Goal: Task Accomplishment & Management: Use online tool/utility

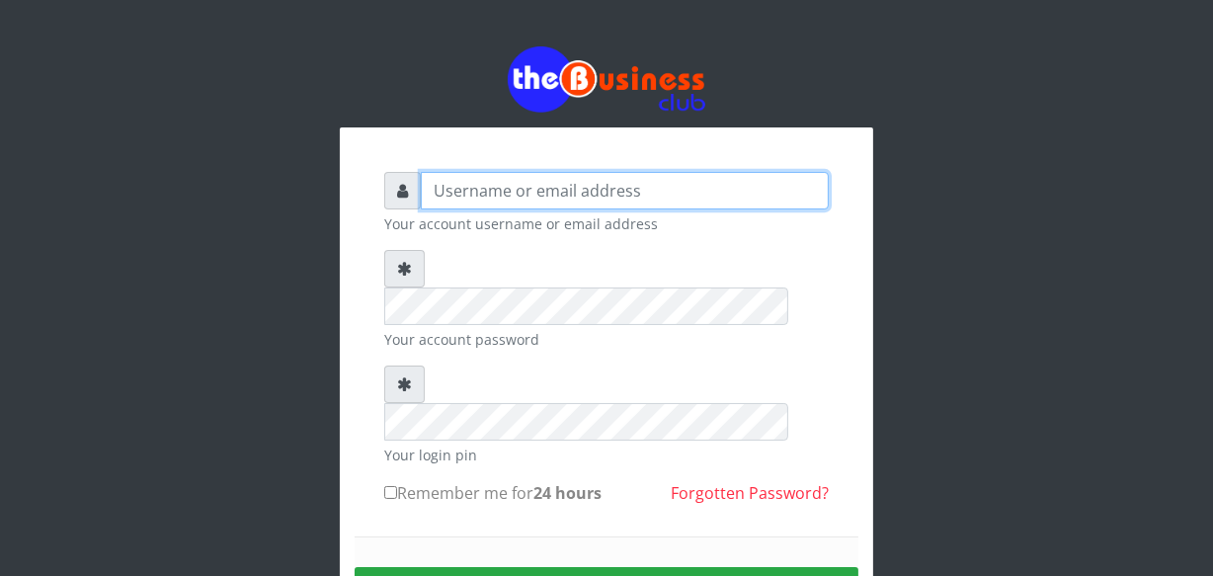
click at [529, 190] on input "text" at bounding box center [625, 191] width 408 height 38
type input "jossy"
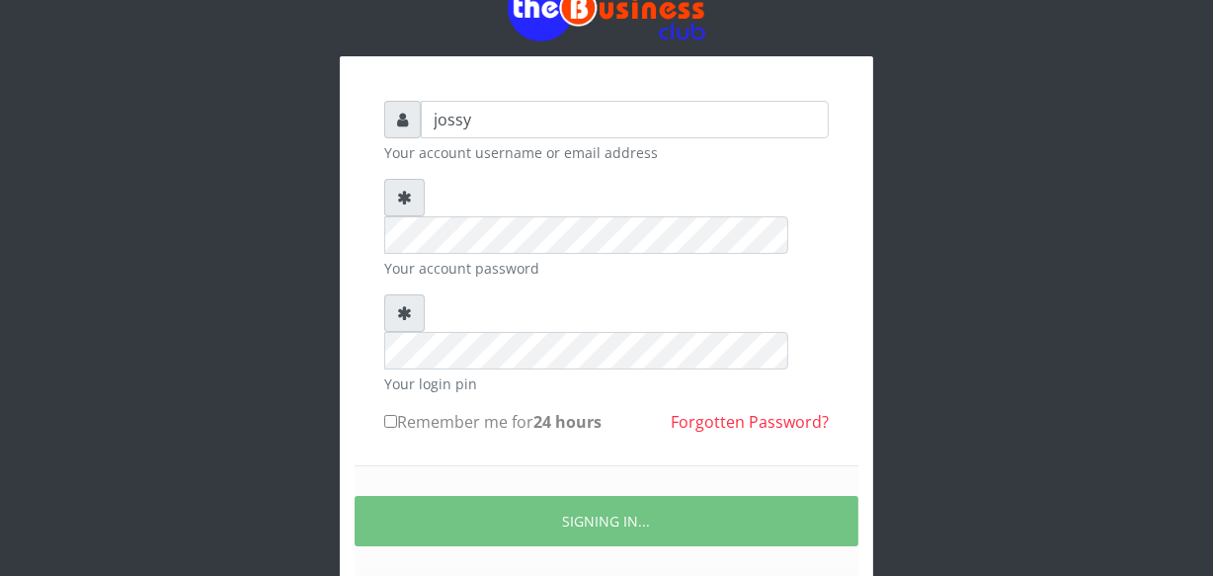
scroll to position [108, 0]
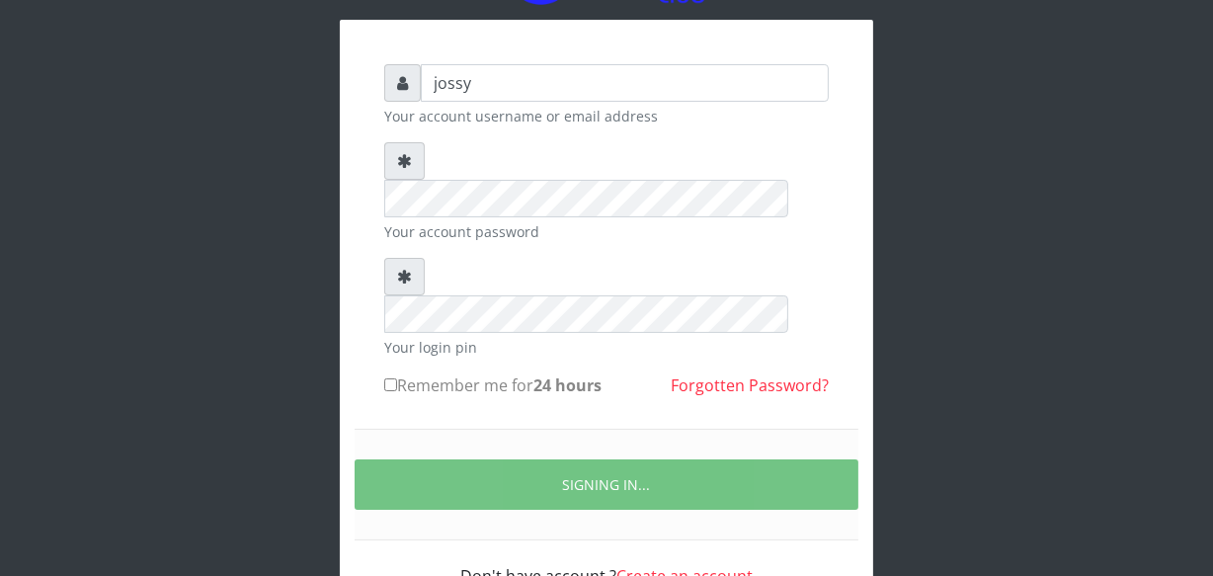
click at [263, 116] on div "jossy Your account username or email address Your account password Your login p…" at bounding box center [606, 280] width 1126 height 776
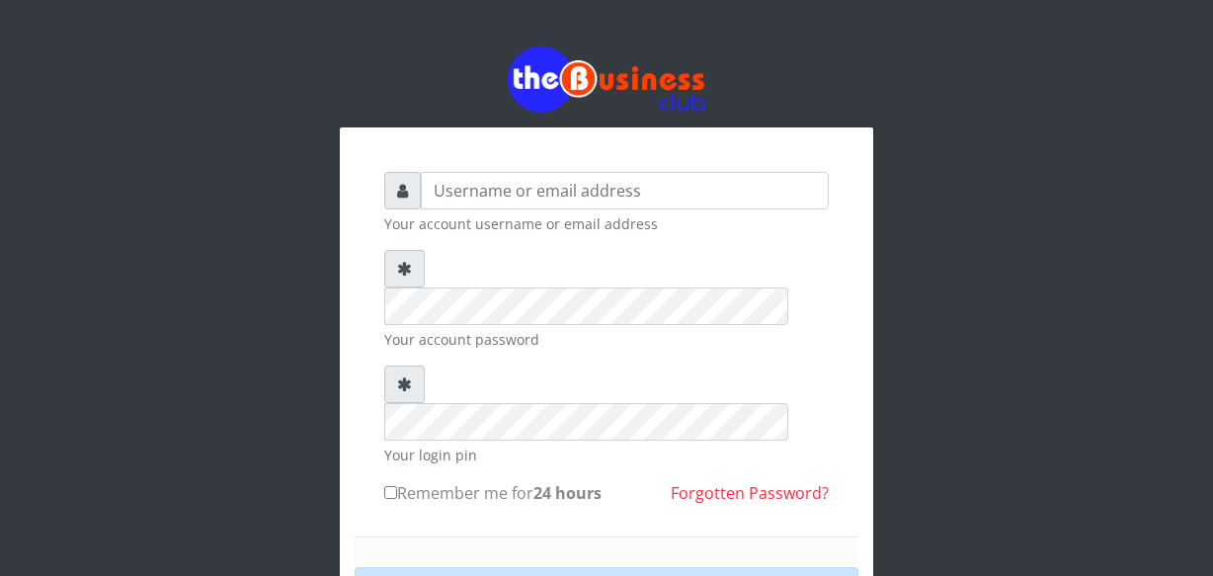
scroll to position [108, 0]
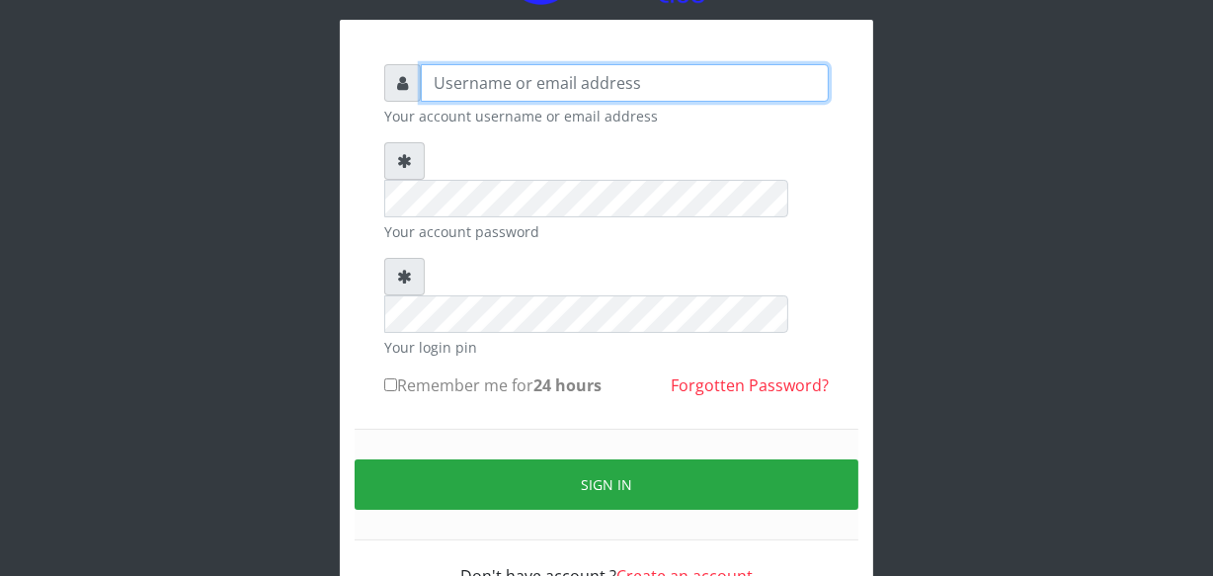
click at [520, 80] on input "text" at bounding box center [625, 83] width 408 height 38
type input "jossy"
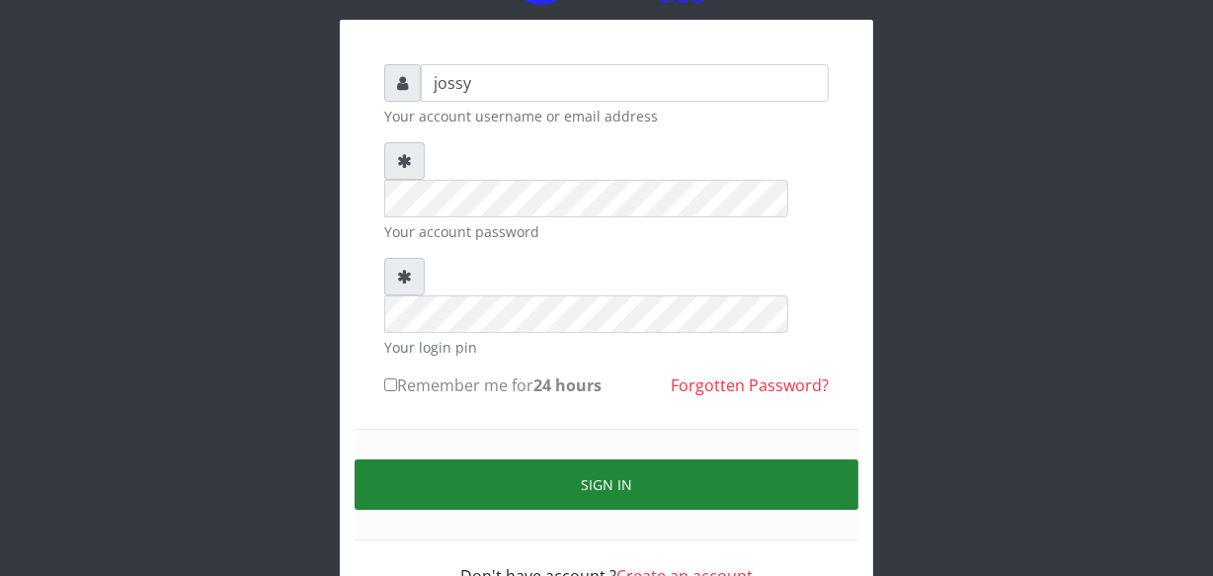
click at [573, 459] on button "Sign in" at bounding box center [606, 484] width 504 height 50
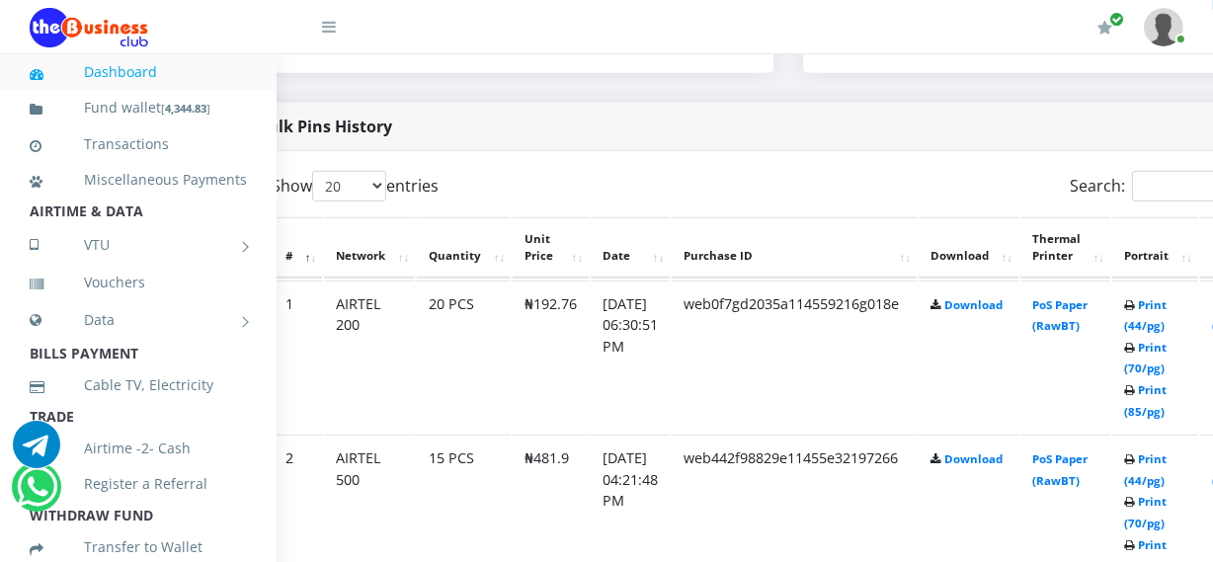
scroll to position [969, 71]
click at [1164, 374] on link "Print (70/pg)" at bounding box center [1143, 358] width 42 height 37
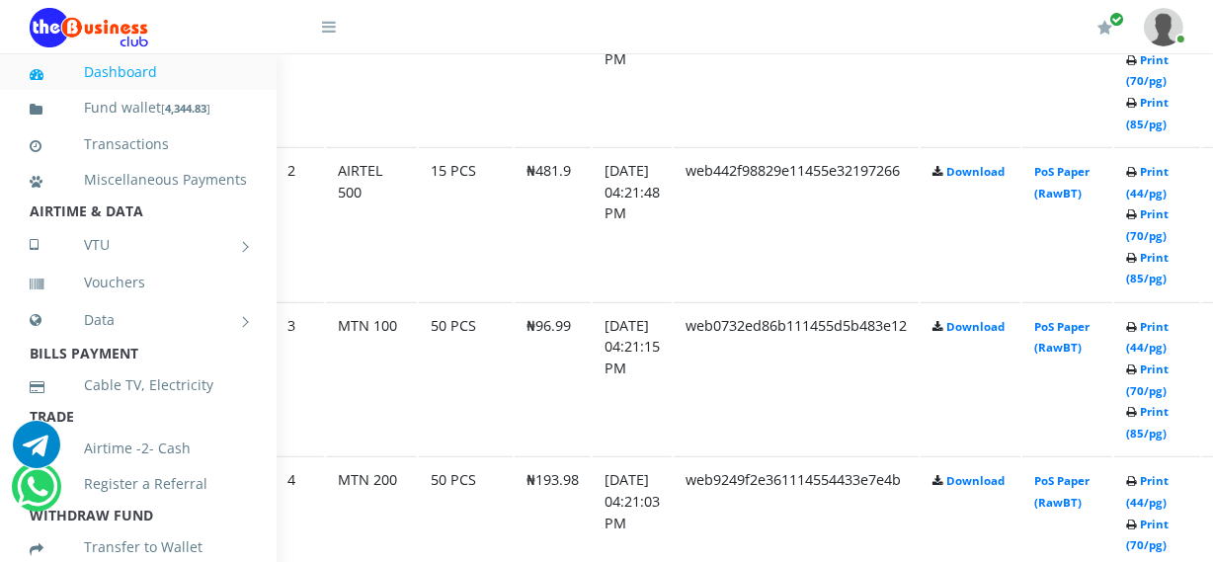
scroll to position [1256, 69]
click at [737, 79] on td "web0f7gd2035a114559216g018e" at bounding box center [793, 69] width 245 height 153
click at [1166, 397] on link "Print (70/pg)" at bounding box center [1145, 379] width 42 height 37
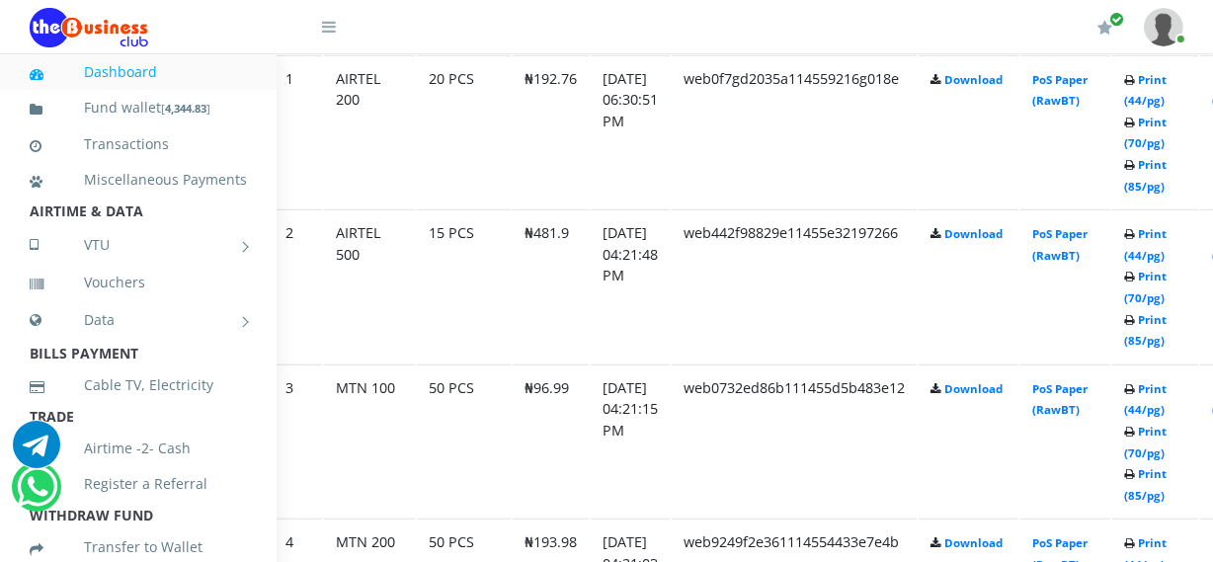
scroll to position [1256, 69]
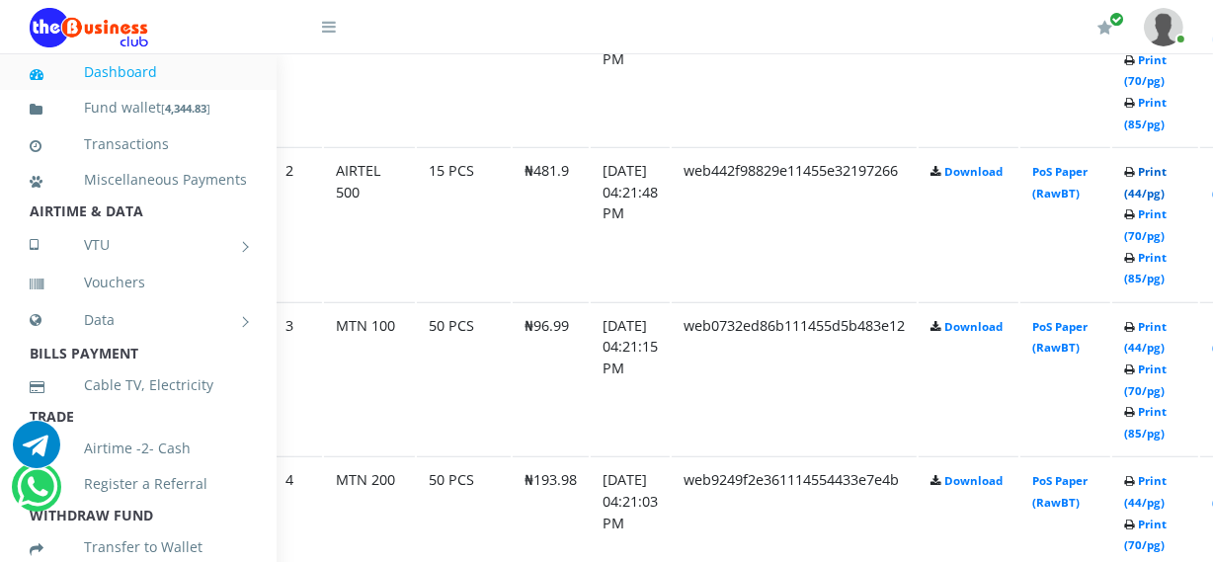
click at [1162, 186] on link "Print (44/pg)" at bounding box center [1145, 182] width 42 height 37
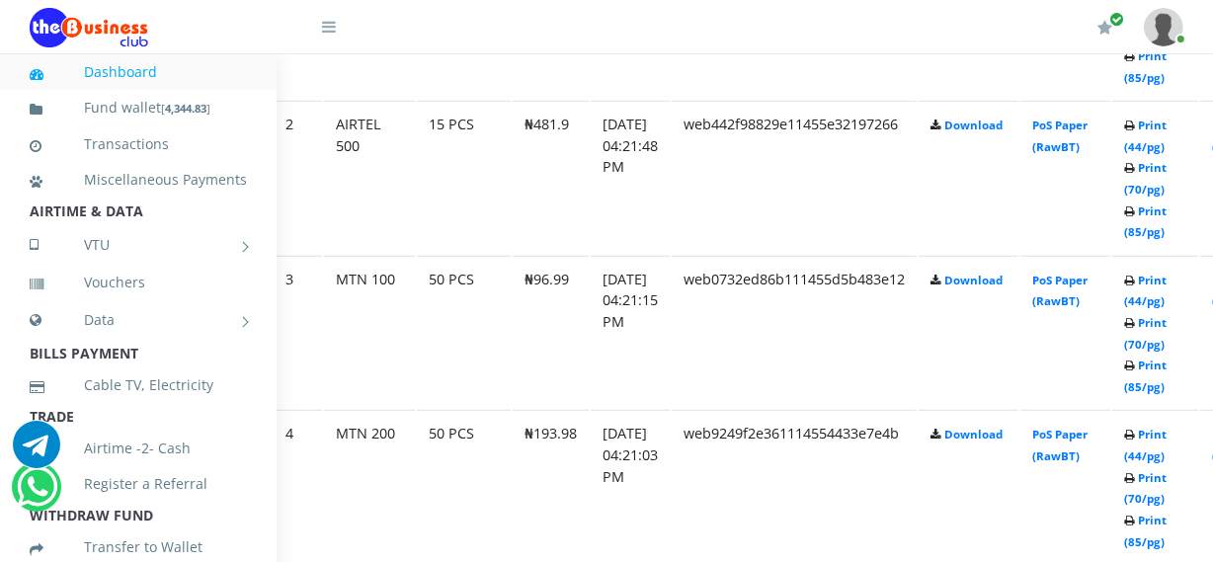
scroll to position [1256, 69]
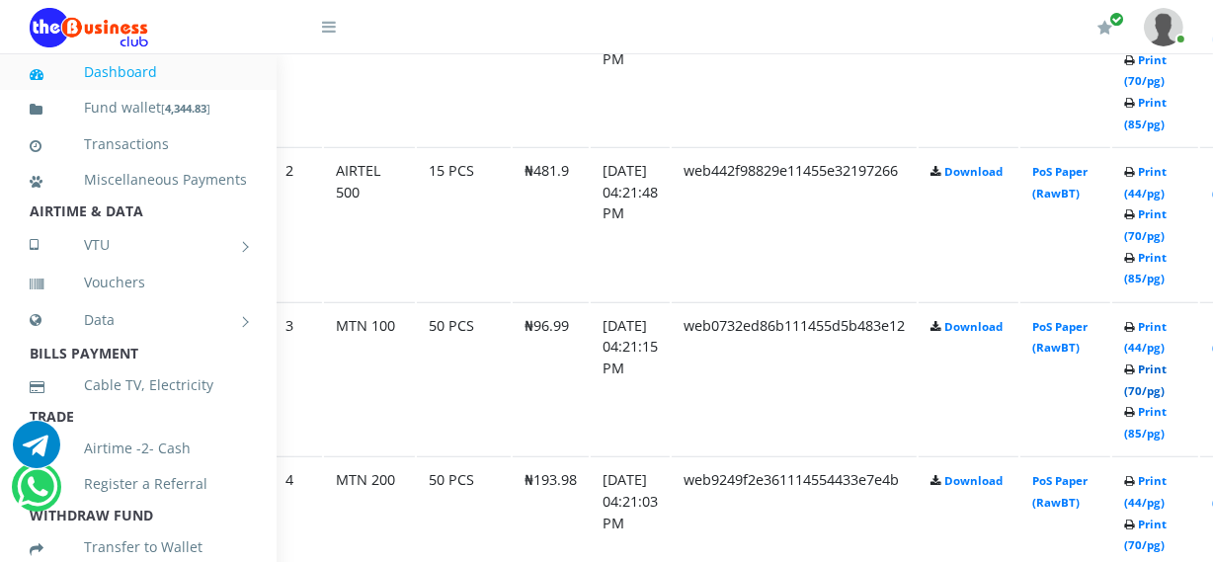
click at [1166, 391] on link "Print (70/pg)" at bounding box center [1145, 379] width 42 height 37
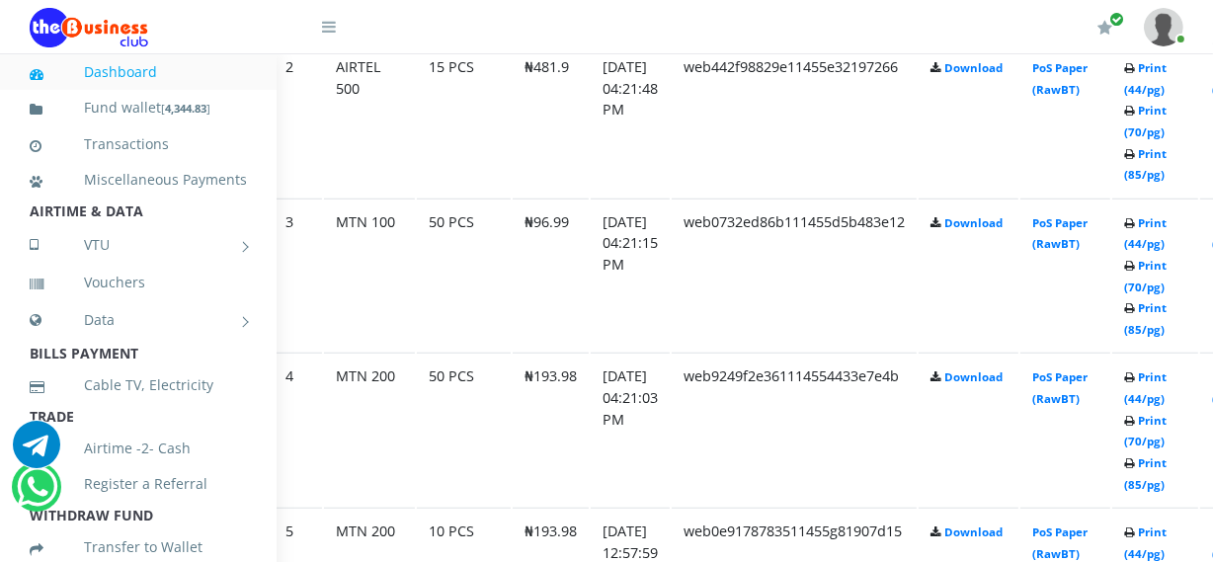
scroll to position [1364, 69]
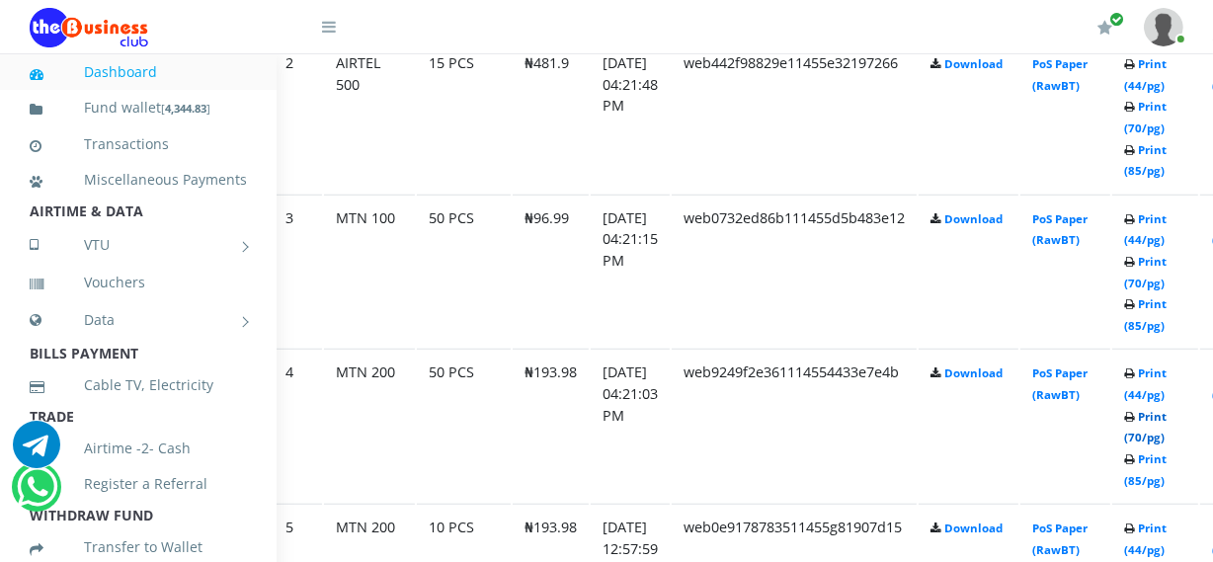
click at [1166, 433] on link "Print (70/pg)" at bounding box center [1145, 427] width 42 height 37
